Goal: Transaction & Acquisition: Purchase product/service

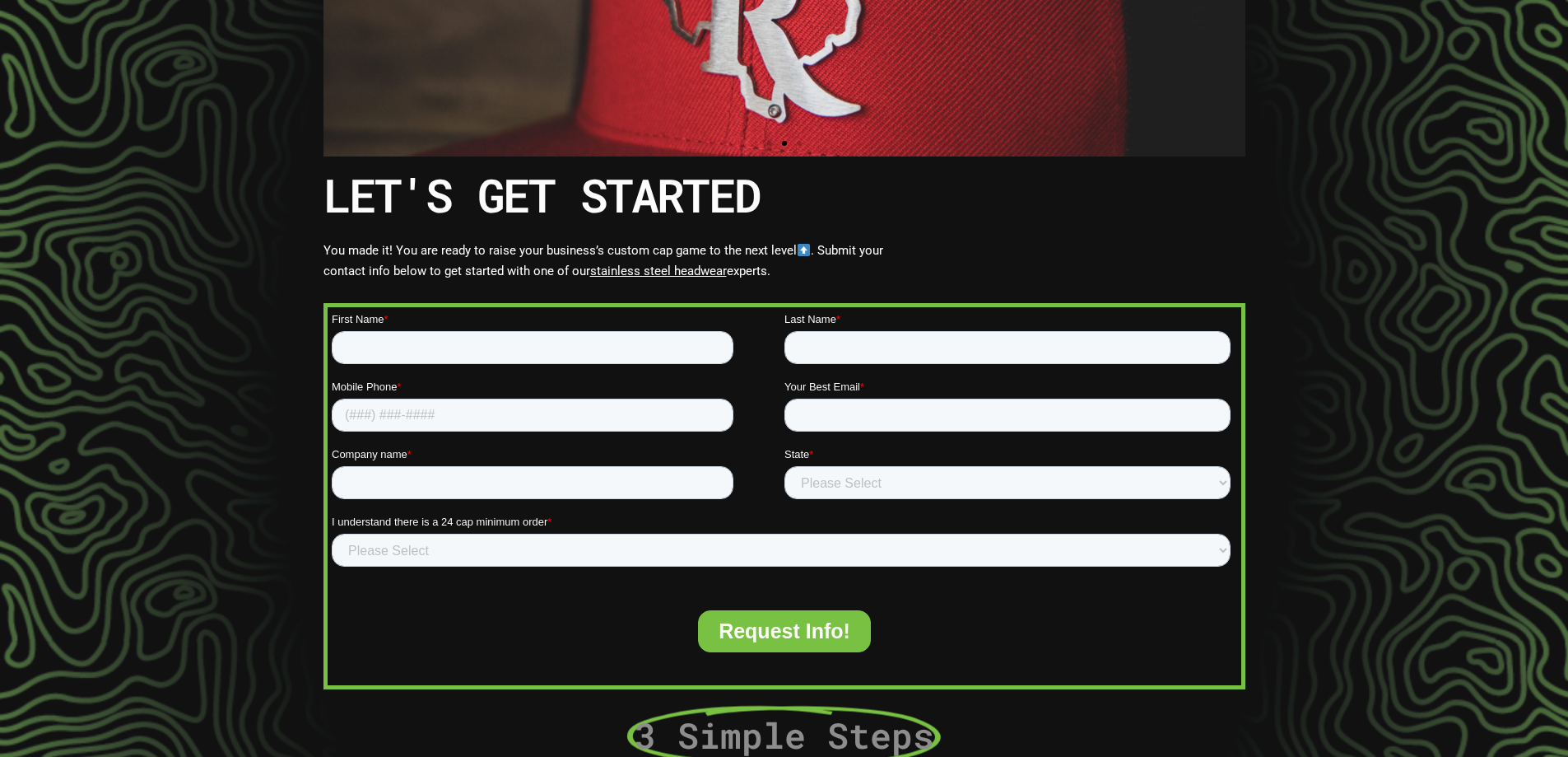
scroll to position [330, 0]
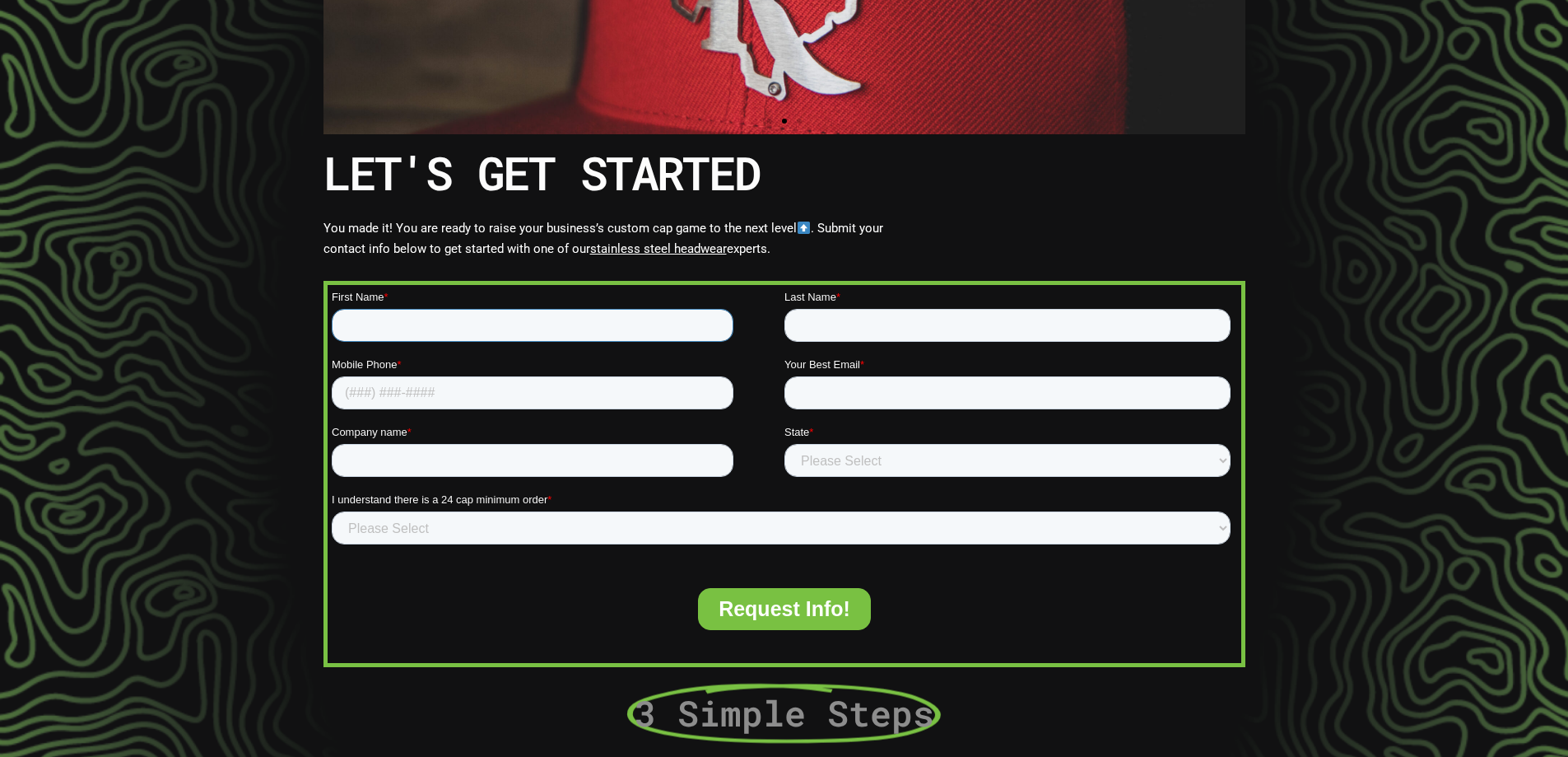
click at [638, 341] on input "First Name *" at bounding box center [532, 325] width 402 height 33
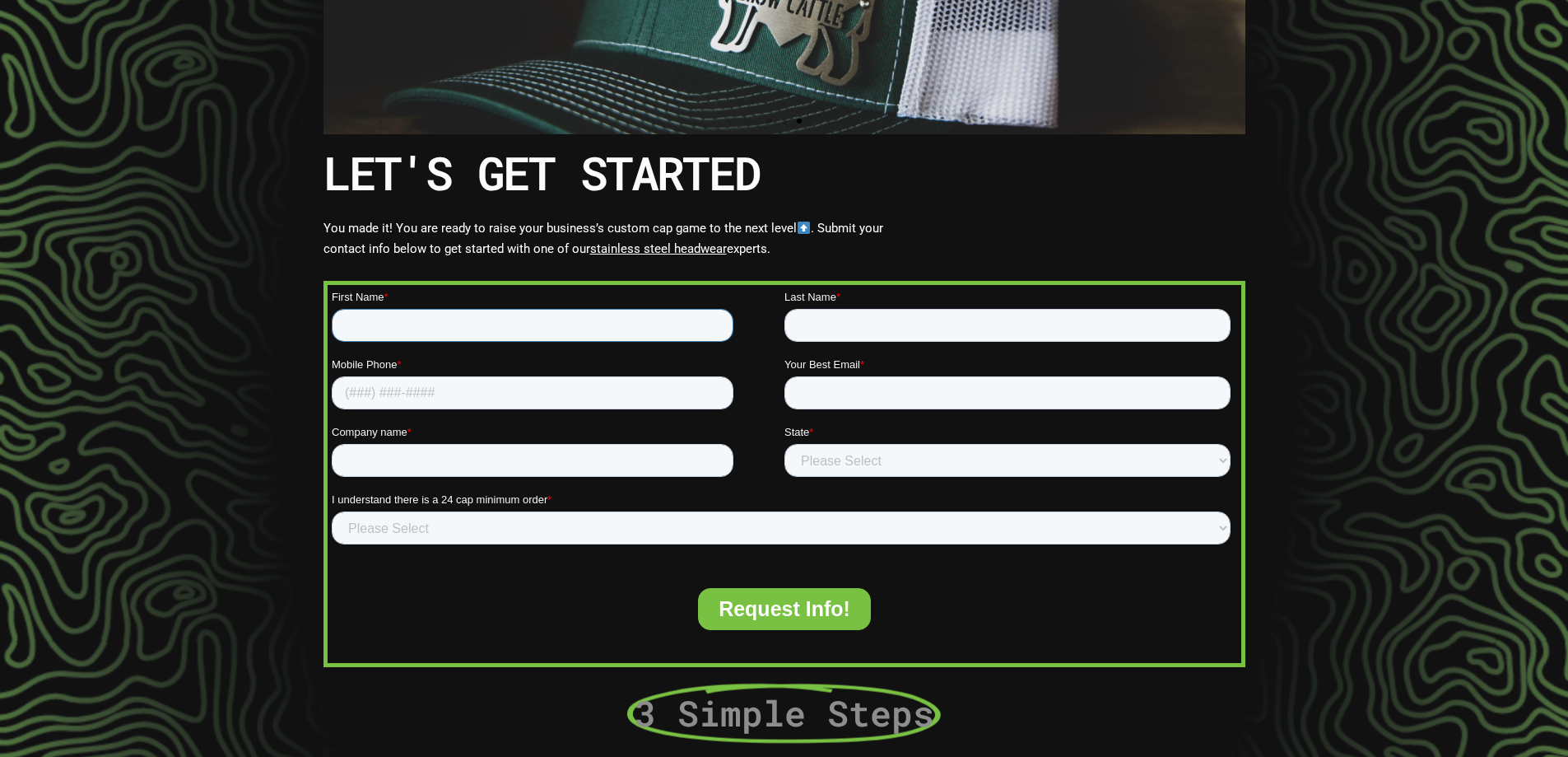
type input "Heather"
type input "Eshack"
type input "8663397291"
type input "heather.eshack@safarisun.com"
type input "SAFARI SUN"
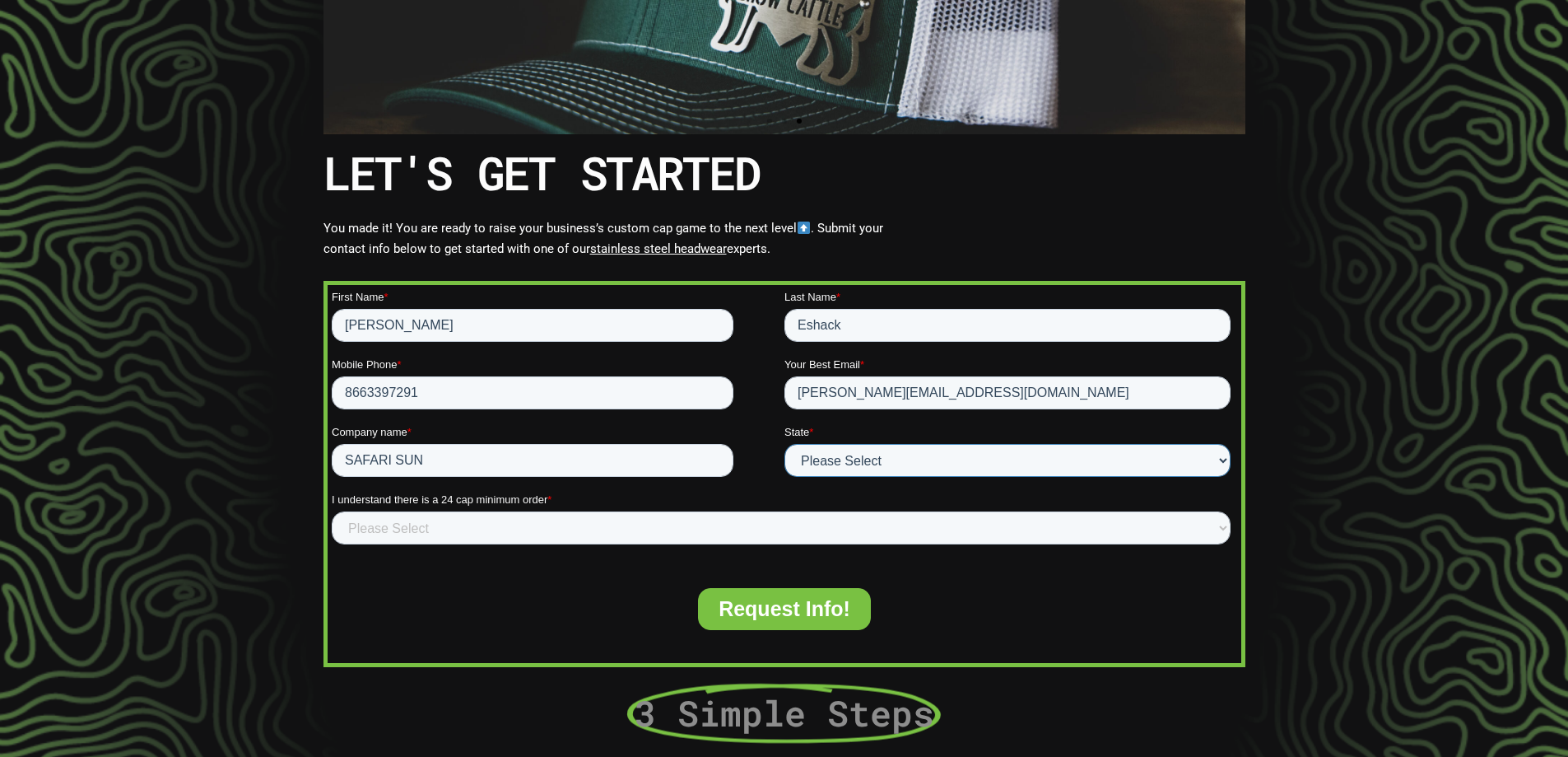
select select "Florida"
drag, startPoint x: 509, startPoint y: 400, endPoint x: 133, endPoint y: 400, distance: 376.0
click html "First Name * Heather Last Name * Eshack Mobile Phone * 8663397291 Your Best Ema…"
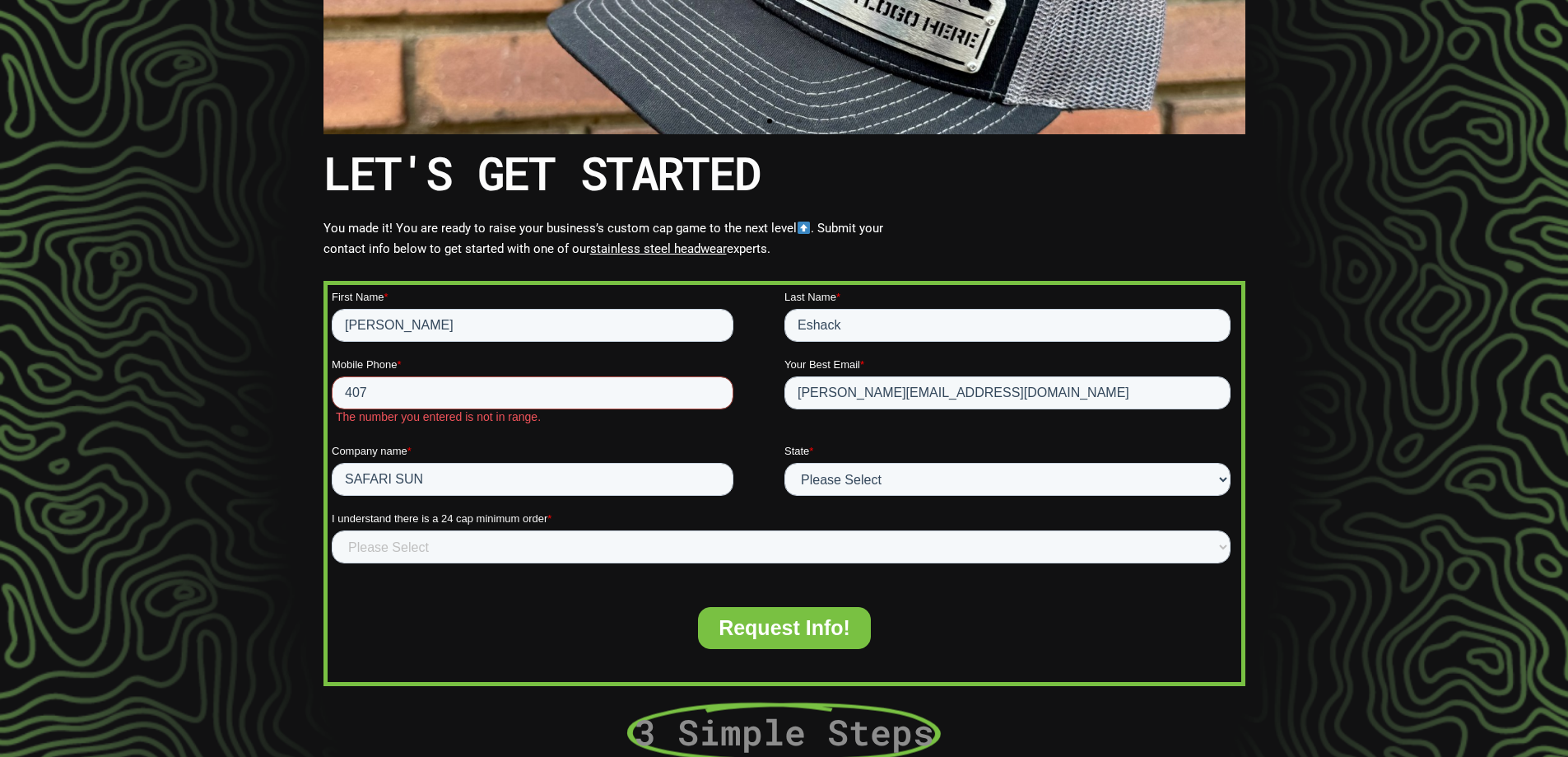
type input "4076002593"
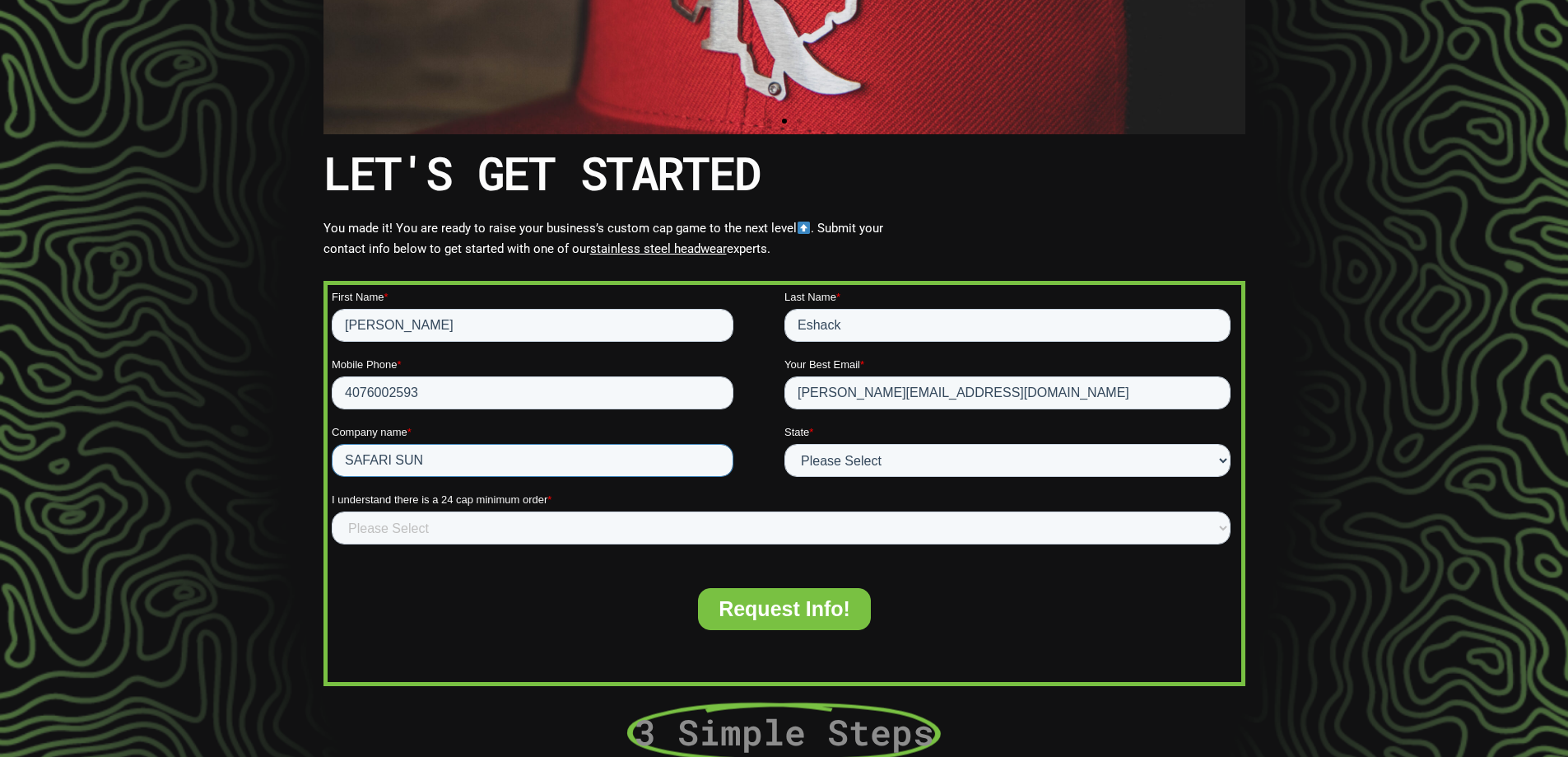
drag, startPoint x: 574, startPoint y: 465, endPoint x: 199, endPoint y: 434, distance: 376.3
click html "First Name * Heather Last Name * Eshack Mobile Phone * 4076002593 Your Best Ema…"
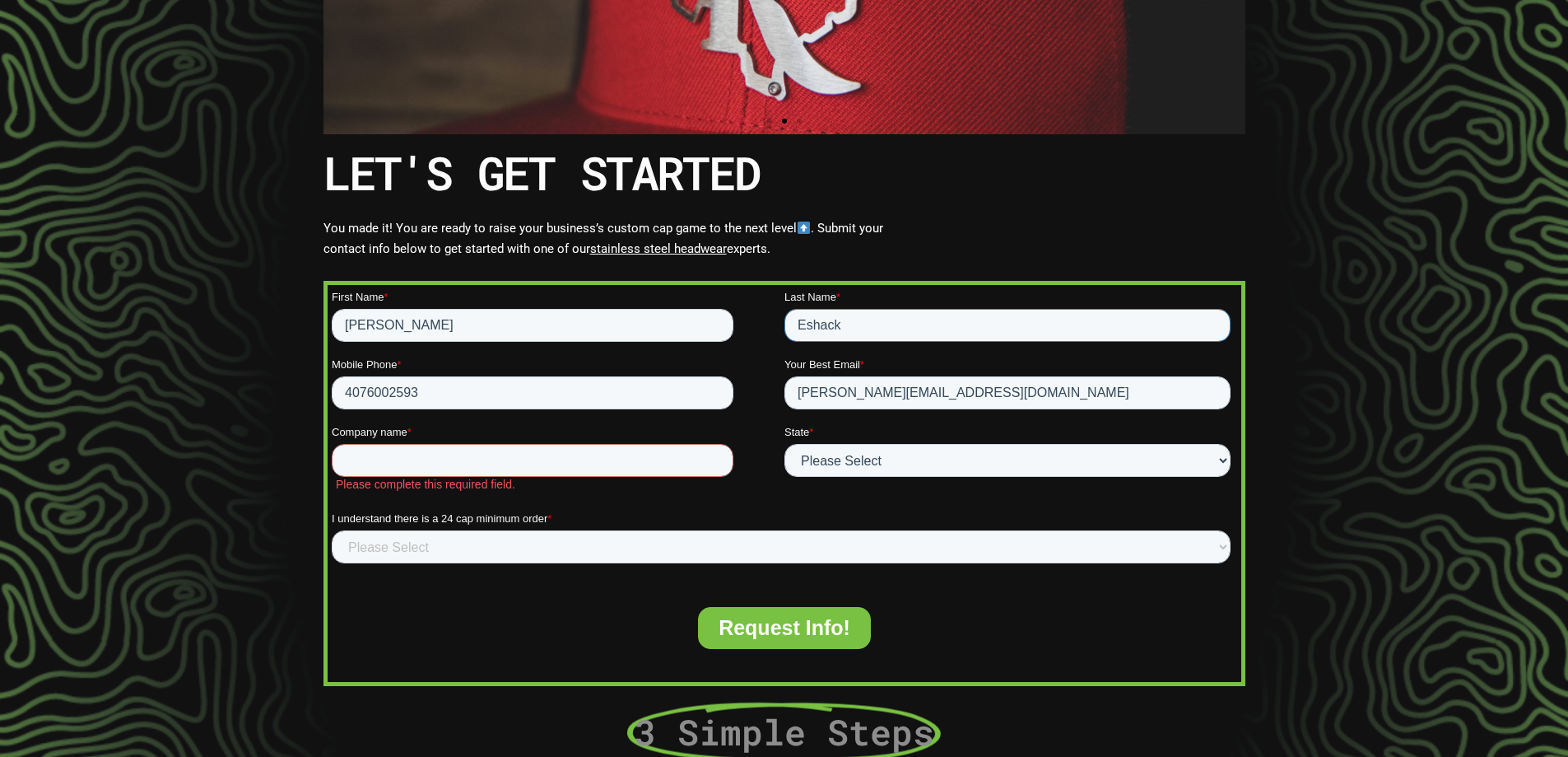
drag, startPoint x: 842, startPoint y: 324, endPoint x: 689, endPoint y: 327, distance: 153.0
click at [689, 327] on fieldset "First Name * Heather Last Name * Eshack" at bounding box center [784, 323] width 905 height 68
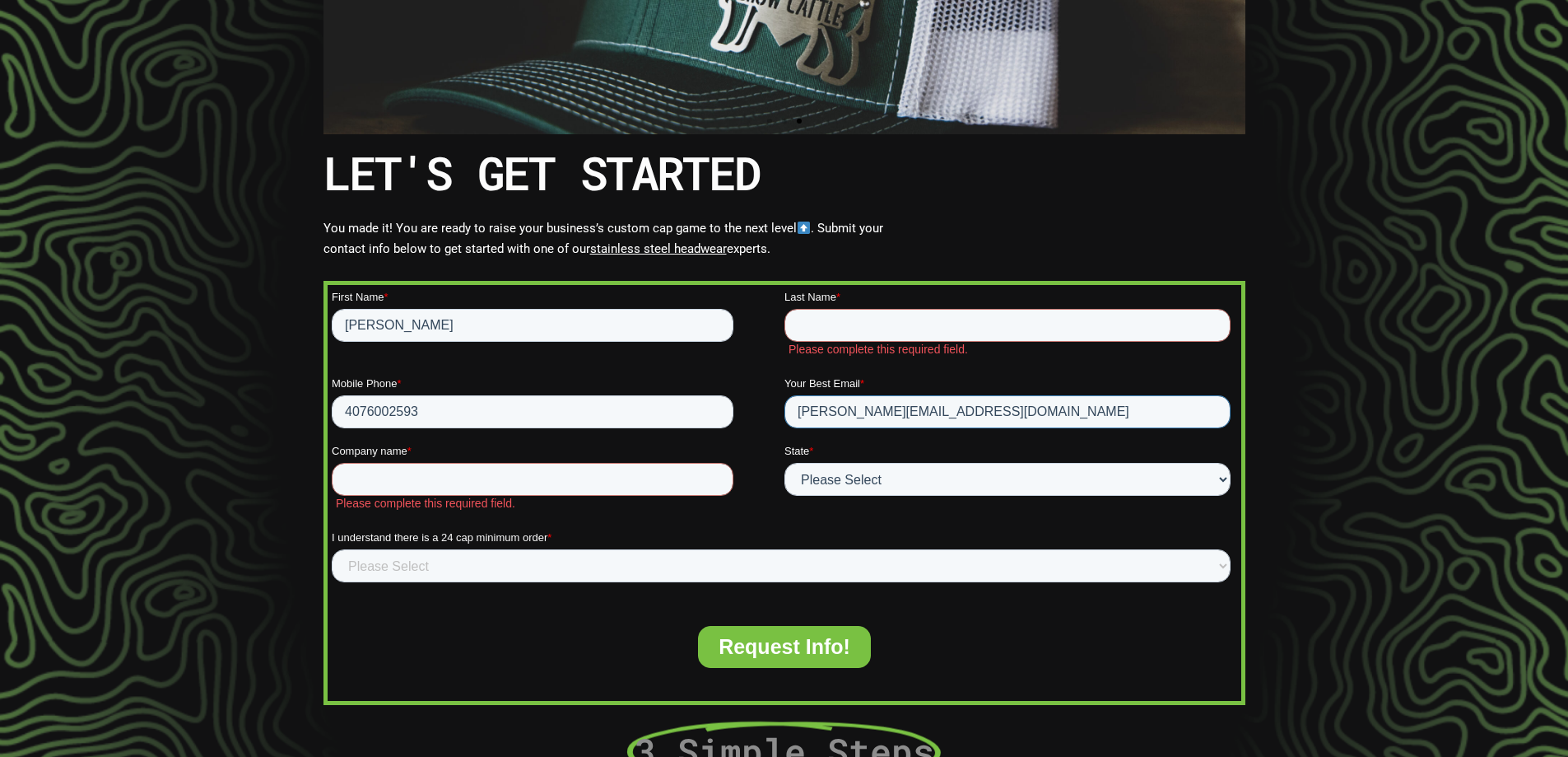
drag, startPoint x: 1038, startPoint y: 392, endPoint x: 605, endPoint y: 392, distance: 433.0
click at [617, 392] on fieldset "Mobile Phone * 4076002593 Your Best Email * heather.eshack@safarisun.com" at bounding box center [784, 410] width 905 height 68
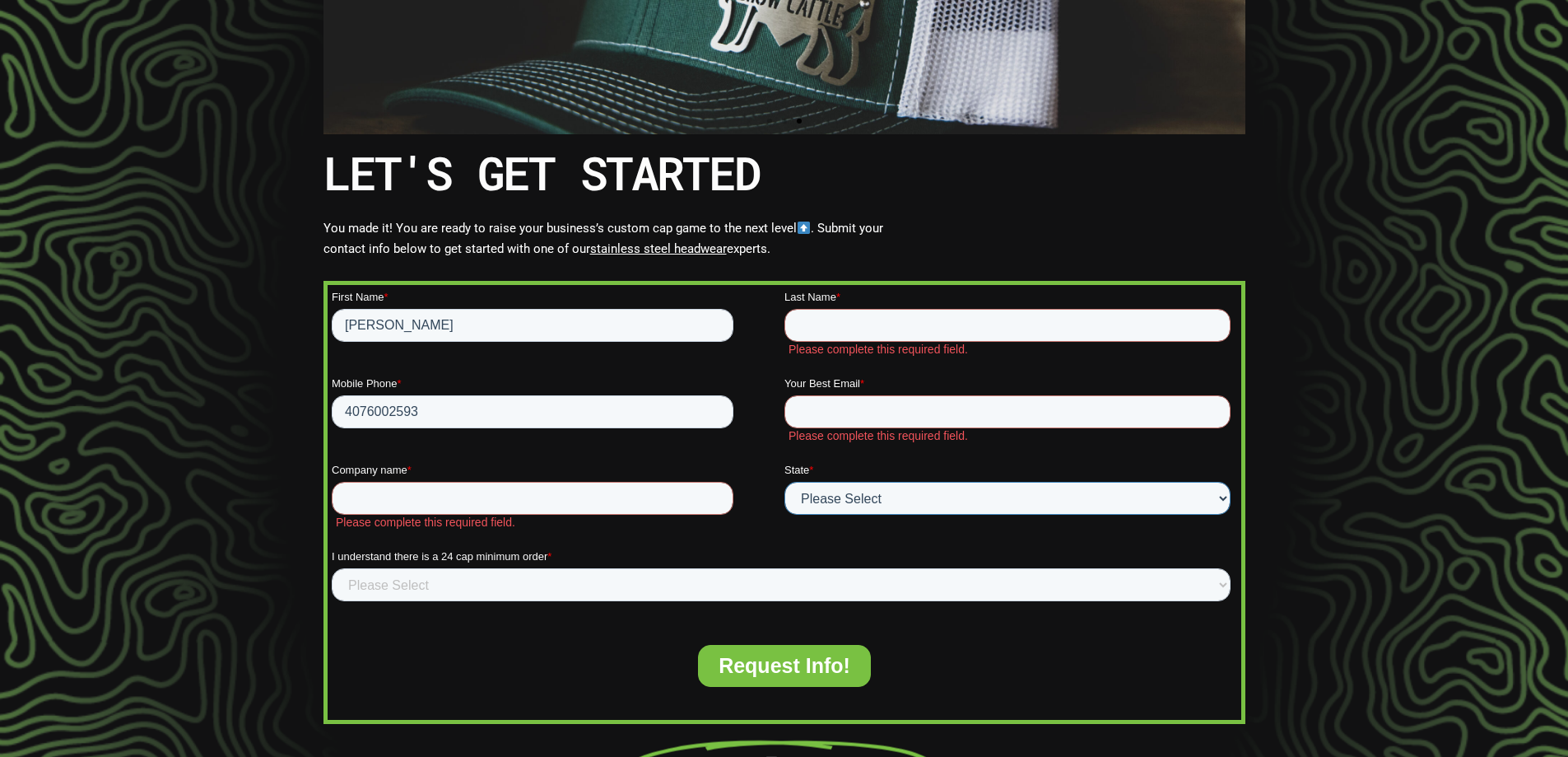
drag, startPoint x: 896, startPoint y: 479, endPoint x: 654, endPoint y: 472, distance: 242.1
click at [656, 473] on fieldset "Company name * Please complete this required field. State * Please Select Outsi…" at bounding box center [784, 505] width 905 height 86
click at [1390, 344] on div at bounding box center [784, 559] width 1568 height 698
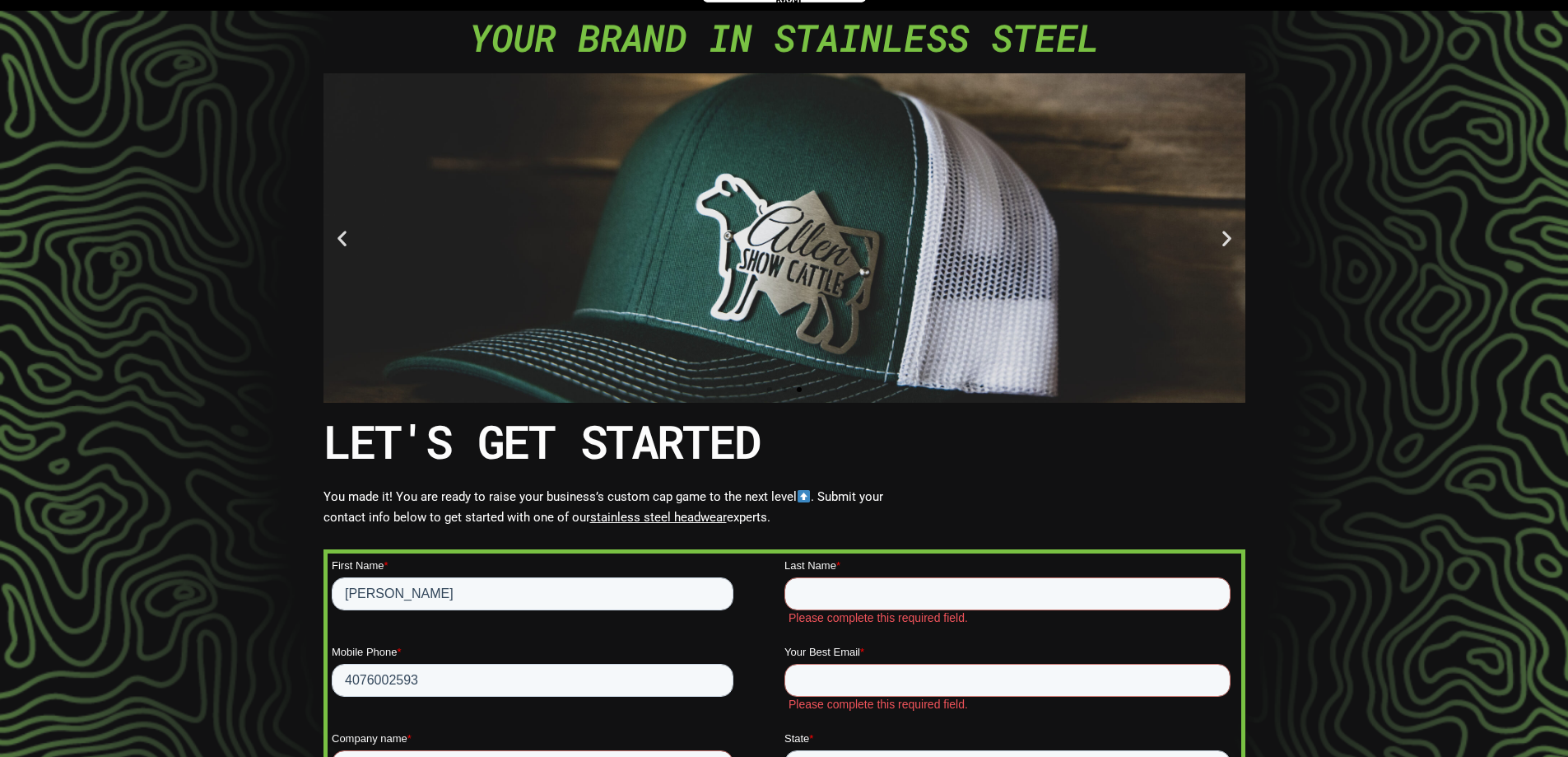
scroll to position [0, 0]
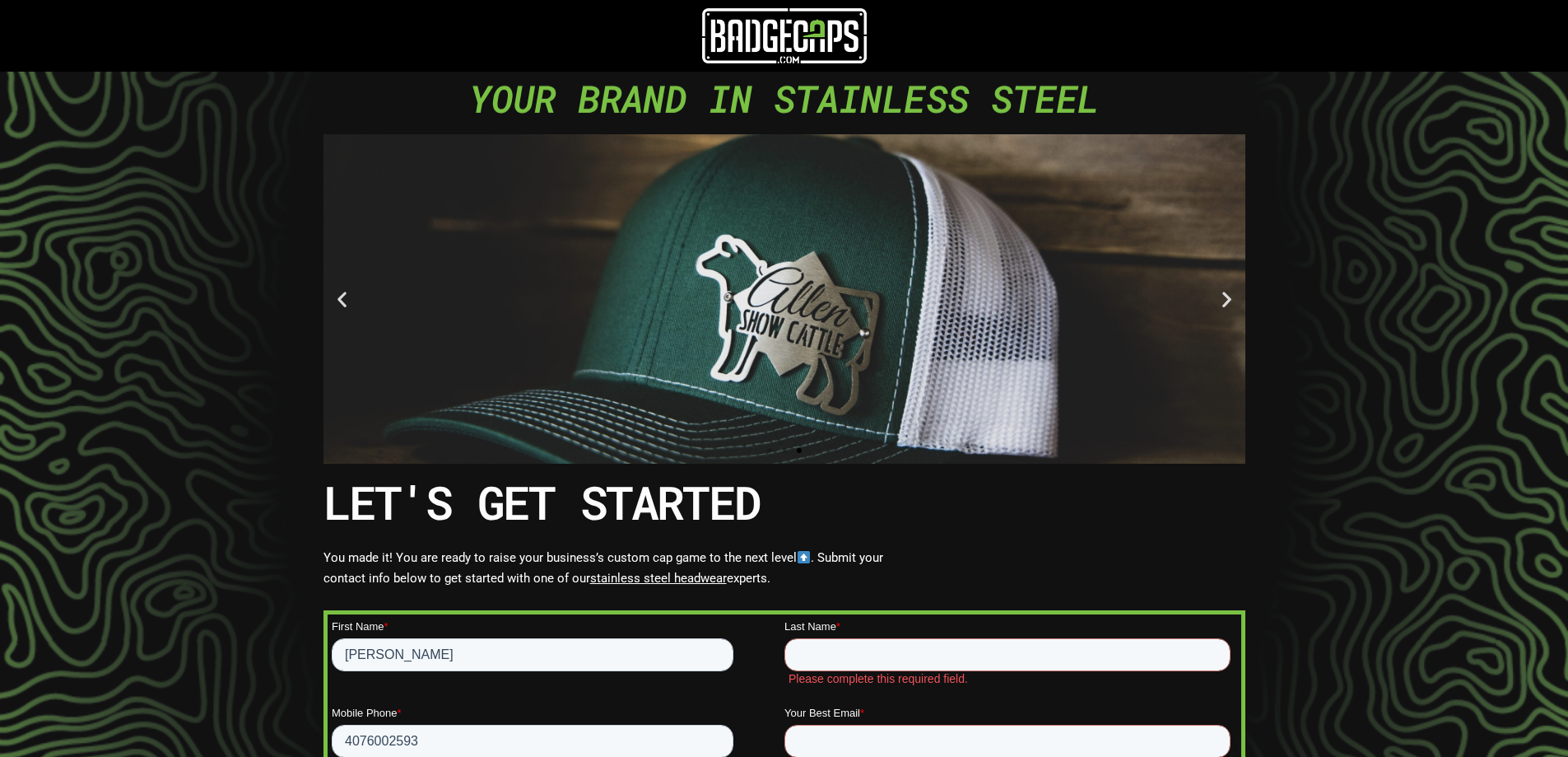
click at [811, 39] on img at bounding box center [784, 35] width 164 height 55
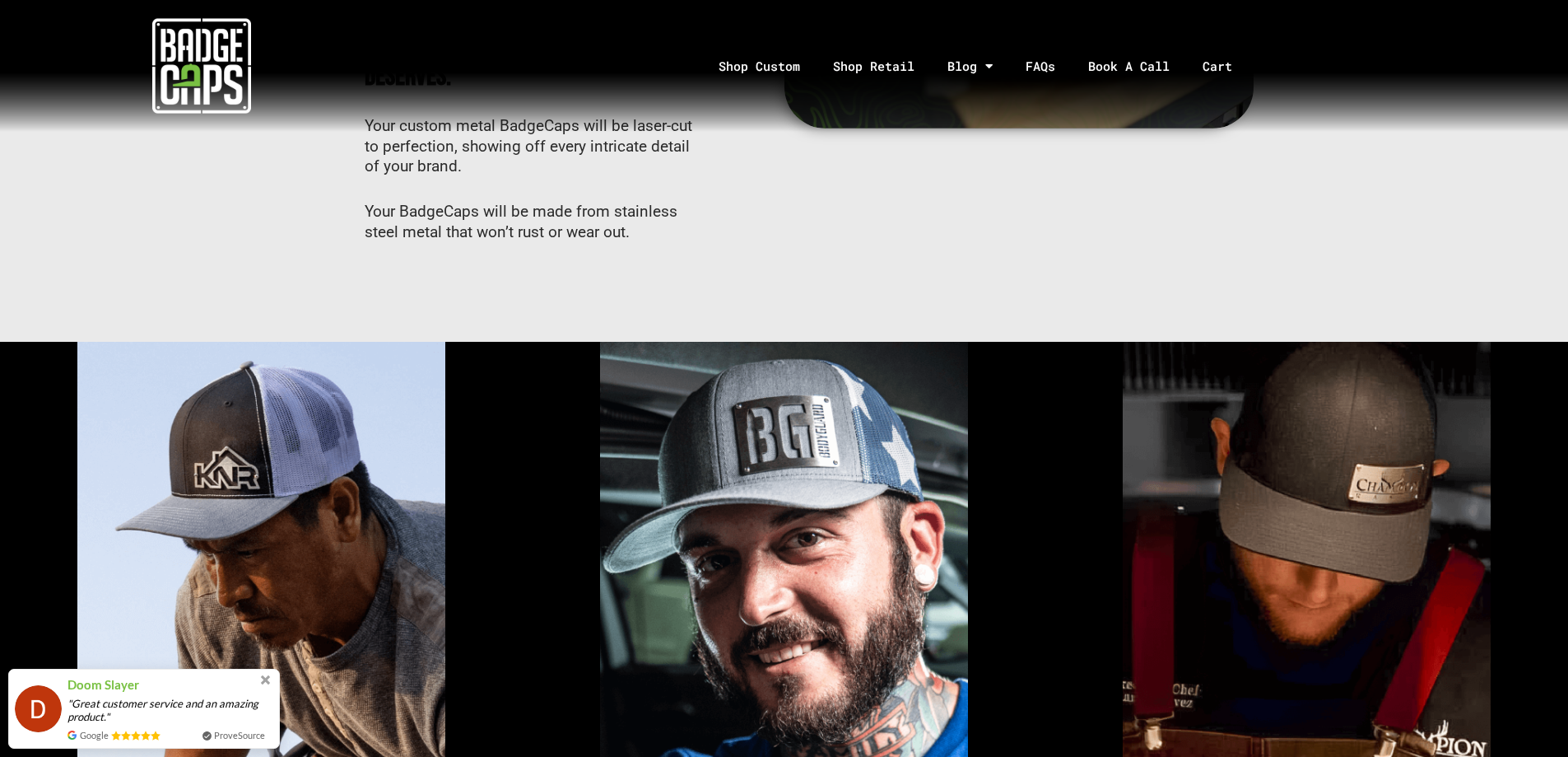
scroll to position [906, 0]
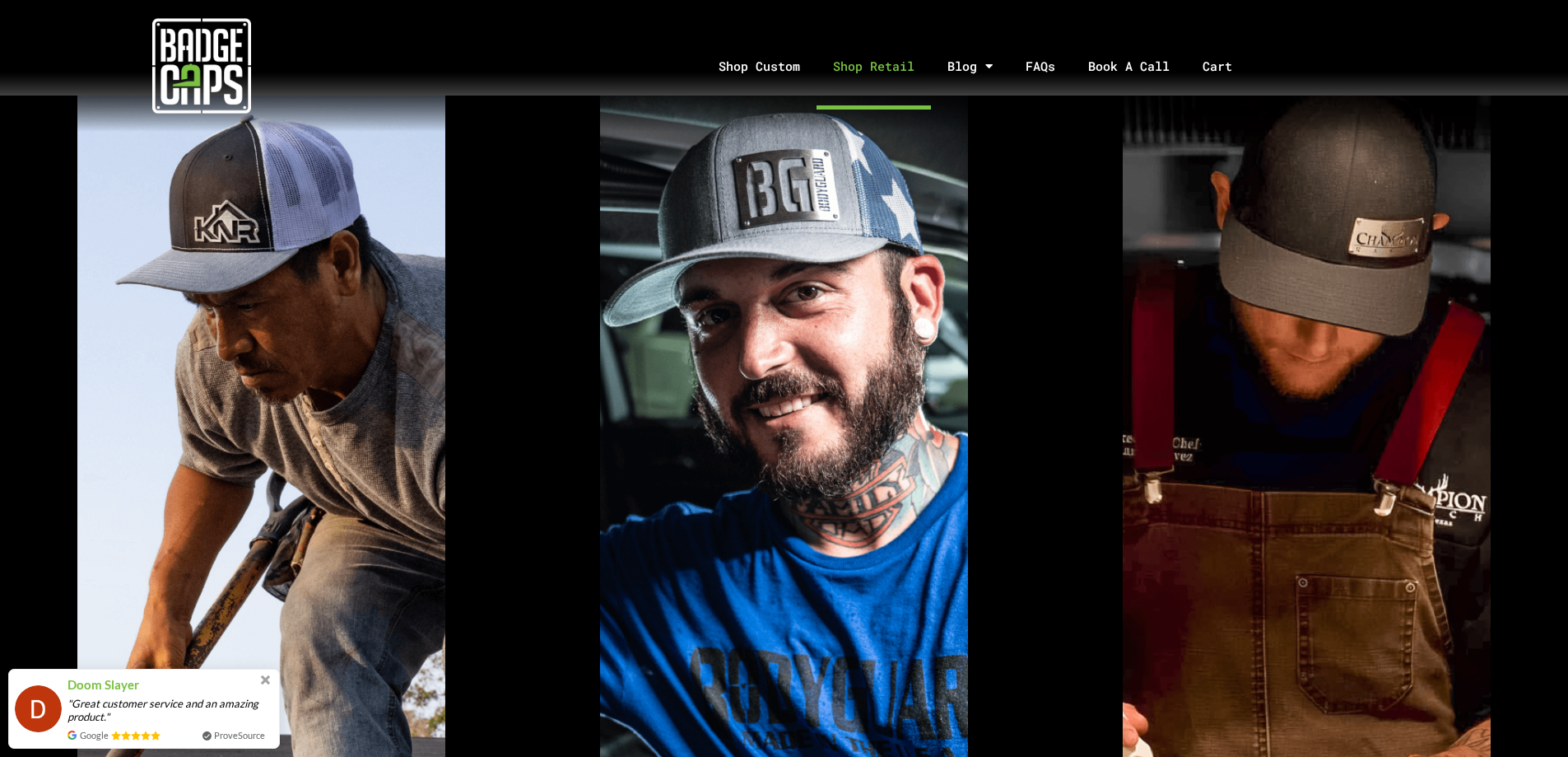
click at [858, 64] on link "Shop Retail" at bounding box center [874, 66] width 115 height 86
